Goal: Task Accomplishment & Management: Manage account settings

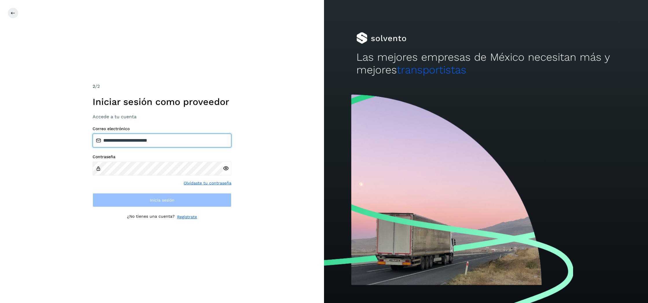
type input "**********"
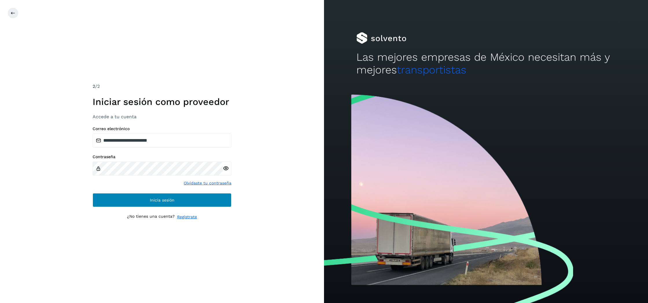
click at [151, 197] on button "Inicia sesión" at bounding box center [162, 200] width 139 height 14
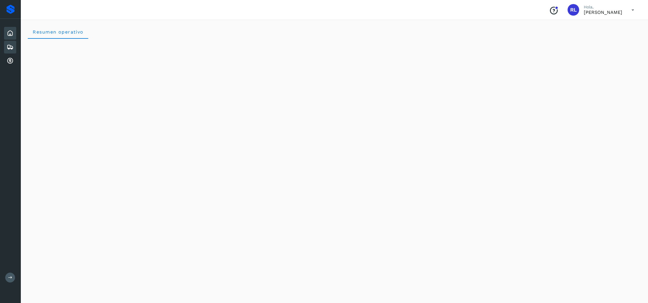
click at [8, 47] on icon at bounding box center [10, 47] width 7 height 7
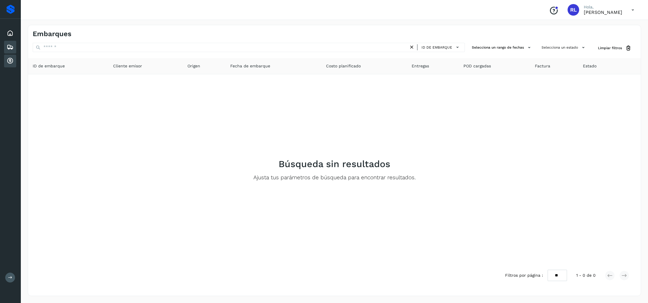
click at [8, 58] on icon at bounding box center [10, 61] width 7 height 7
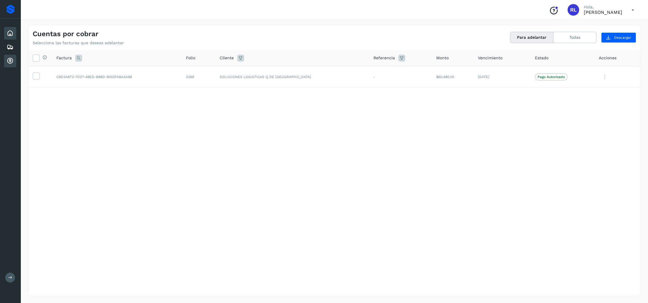
click at [10, 32] on icon at bounding box center [10, 33] width 7 height 7
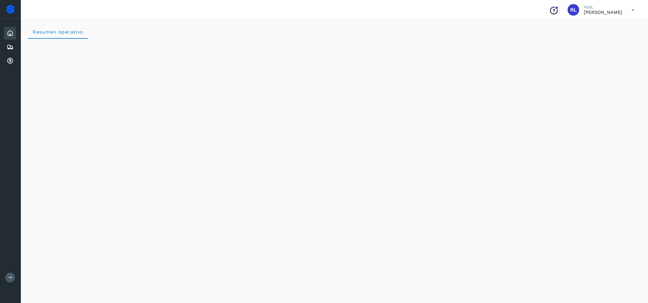
click at [8, 9] on div "Proveedores" at bounding box center [10, 9] width 8 height 9
click at [17, 40] on div "Inicio Embarques Cuentas por cobrar" at bounding box center [10, 47] width 21 height 57
click at [11, 61] on icon at bounding box center [10, 61] width 7 height 7
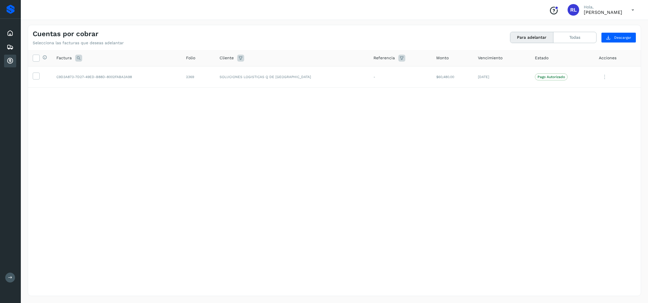
click at [628, 8] on icon at bounding box center [633, 10] width 12 height 12
click at [611, 28] on div "Cerrar sesión" at bounding box center [603, 26] width 69 height 11
